Goal: Task Accomplishment & Management: Use online tool/utility

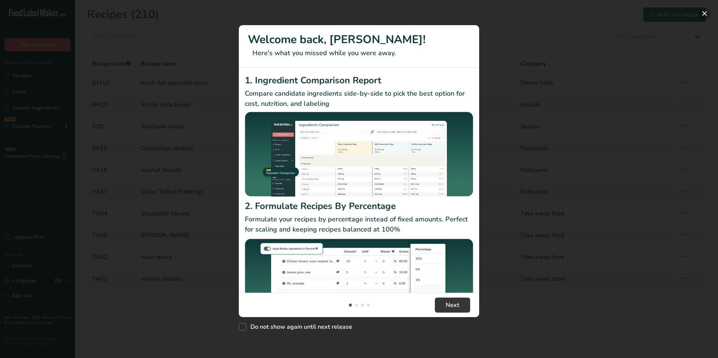
drag, startPoint x: 707, startPoint y: 12, endPoint x: 704, endPoint y: 16, distance: 4.6
click at [707, 12] on button "New Features" at bounding box center [704, 14] width 12 height 12
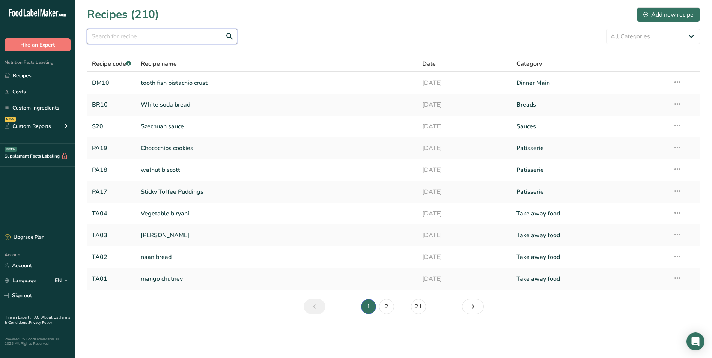
click at [111, 40] on input "text" at bounding box center [162, 36] width 150 height 15
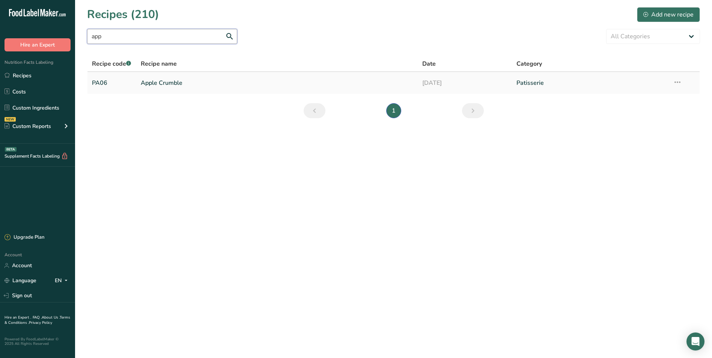
type input "app"
click at [185, 85] on link "Apple Crumble" at bounding box center [277, 83] width 273 height 16
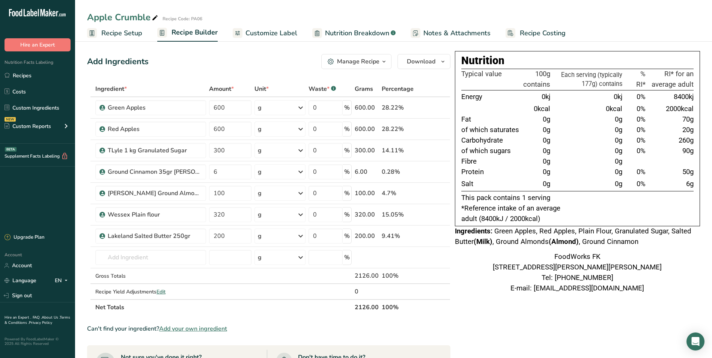
click at [387, 60] on icon "button" at bounding box center [384, 61] width 6 height 9
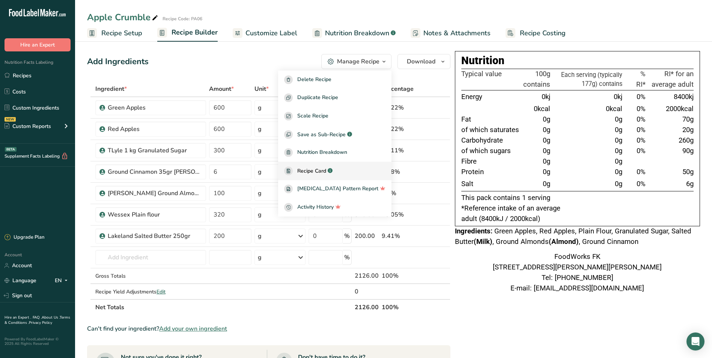
click at [326, 169] on span "Recipe Card" at bounding box center [311, 171] width 29 height 8
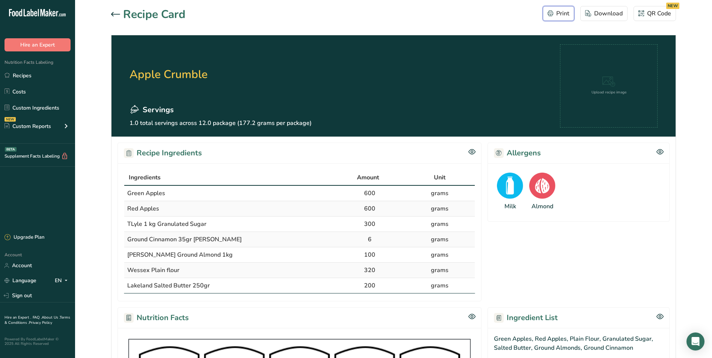
click at [561, 12] on div "Print" at bounding box center [559, 13] width 22 height 9
